Goal: Find specific page/section: Find specific page/section

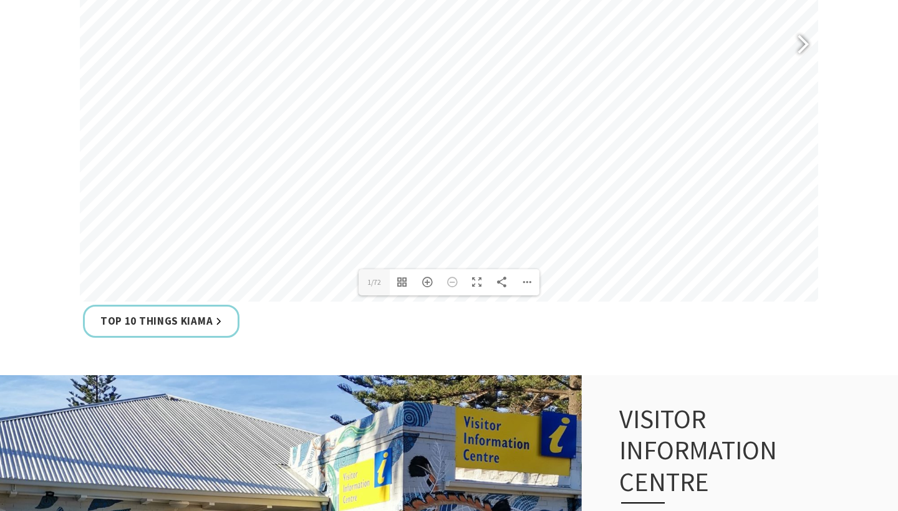
scroll to position [539, 0]
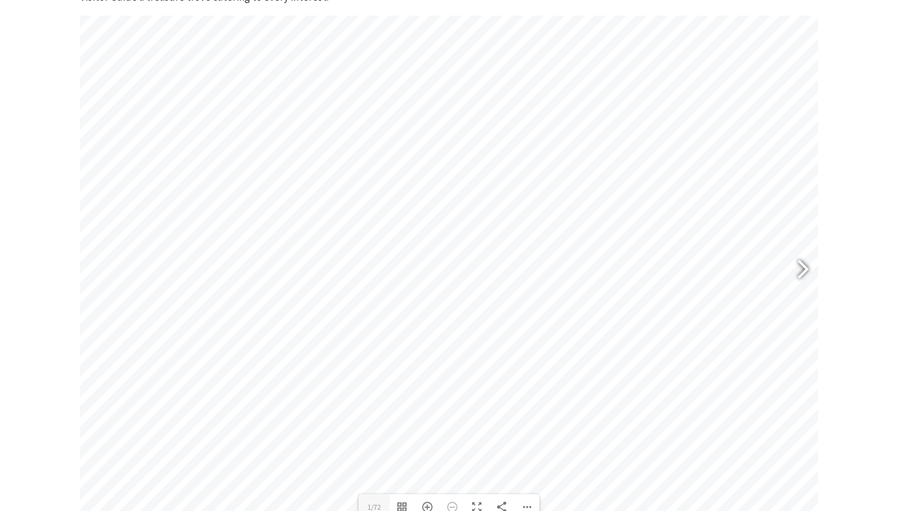
click at [796, 264] on div at bounding box center [797, 271] width 29 height 46
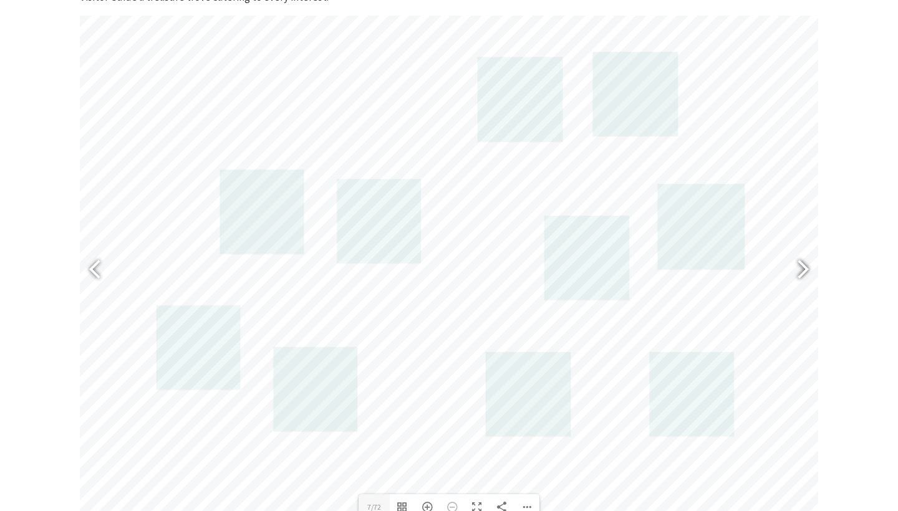
click at [796, 264] on div at bounding box center [797, 271] width 29 height 46
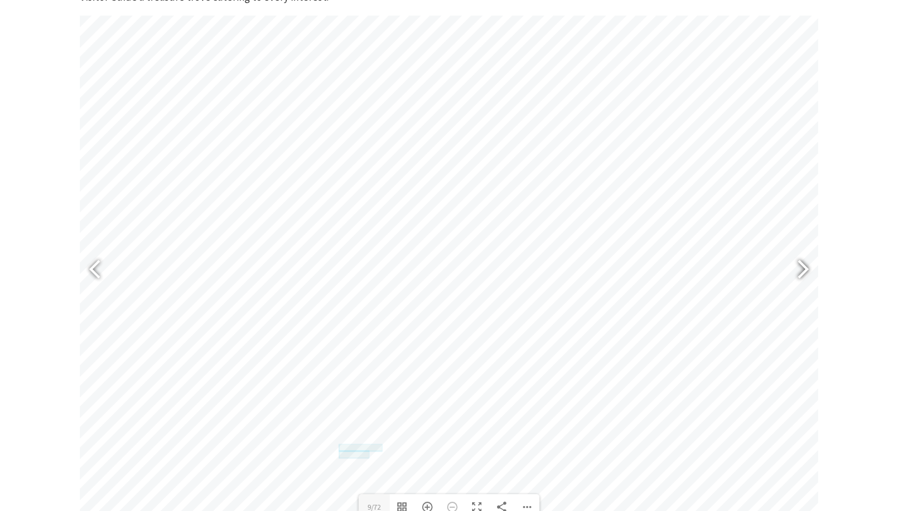
click at [796, 264] on div at bounding box center [797, 271] width 29 height 46
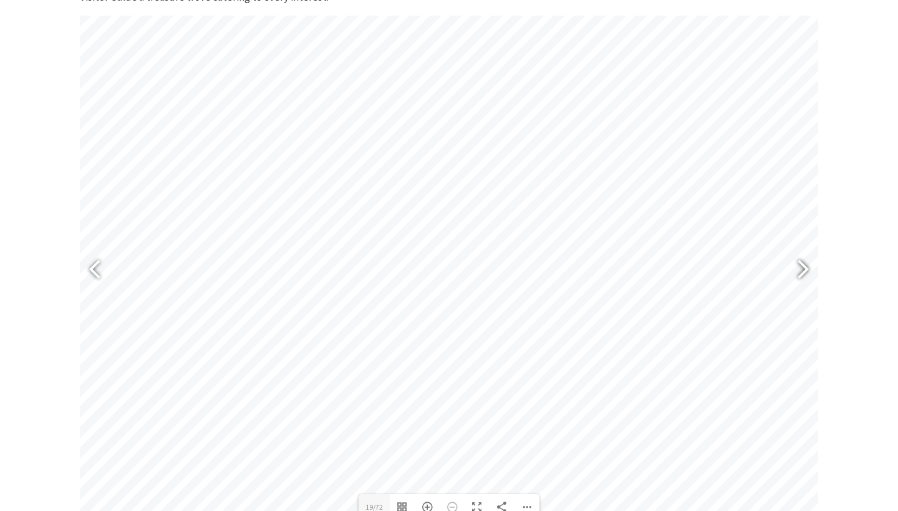
click at [796, 264] on div at bounding box center [797, 271] width 29 height 46
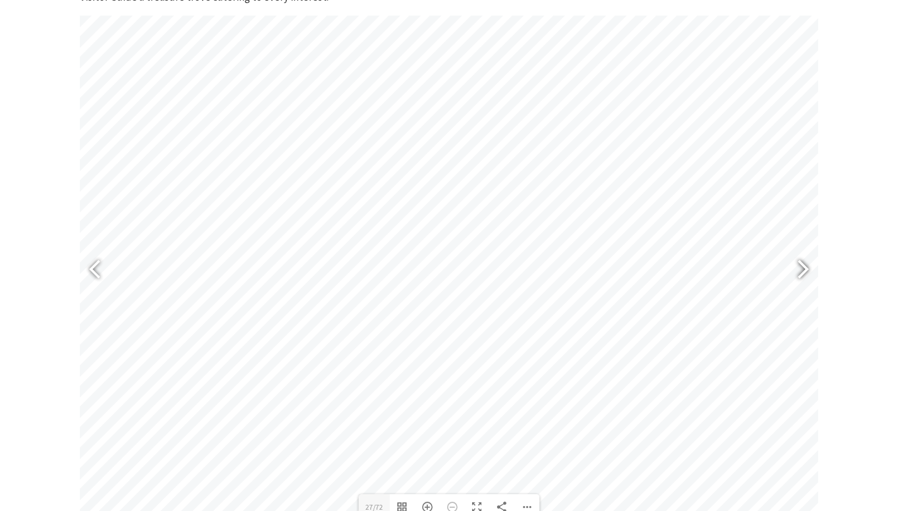
type input "29"
